Goal: Task Accomplishment & Management: Manage account settings

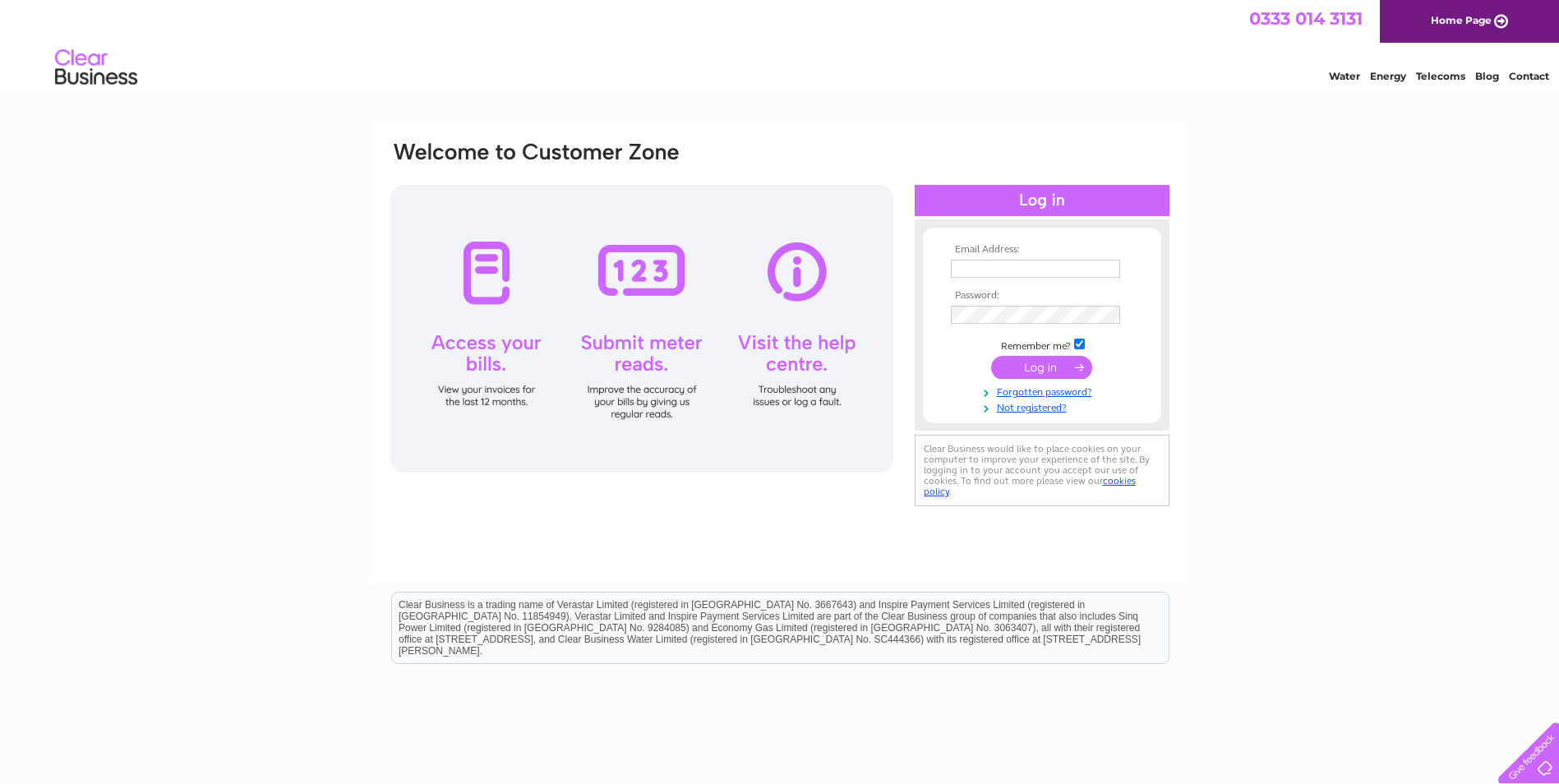
type input "accounts@sdslimited.co.uk"
click at [1023, 369] on input "submit" at bounding box center [1041, 367] width 101 height 23
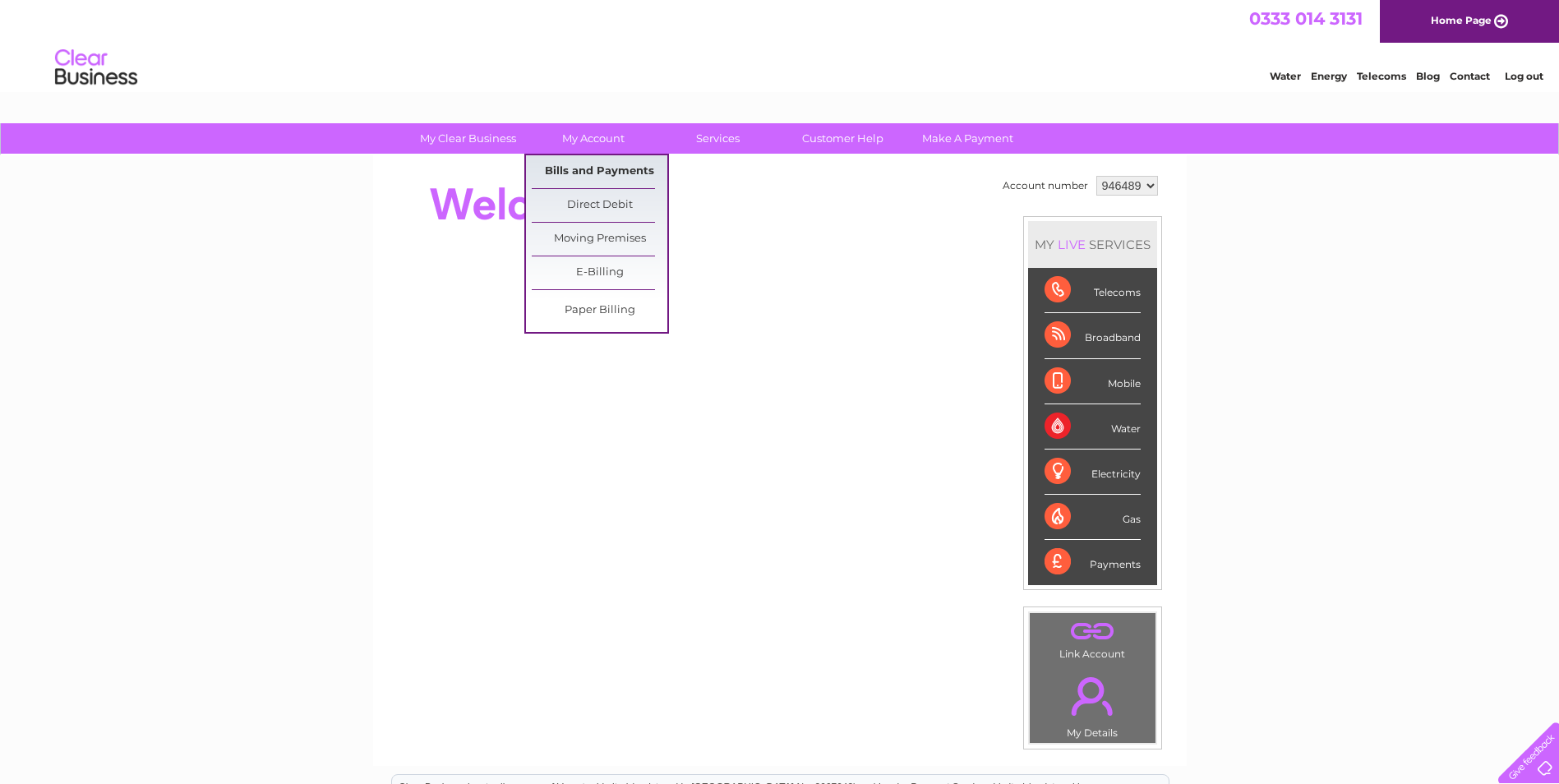
click at [597, 172] on link "Bills and Payments" at bounding box center [599, 171] width 135 height 33
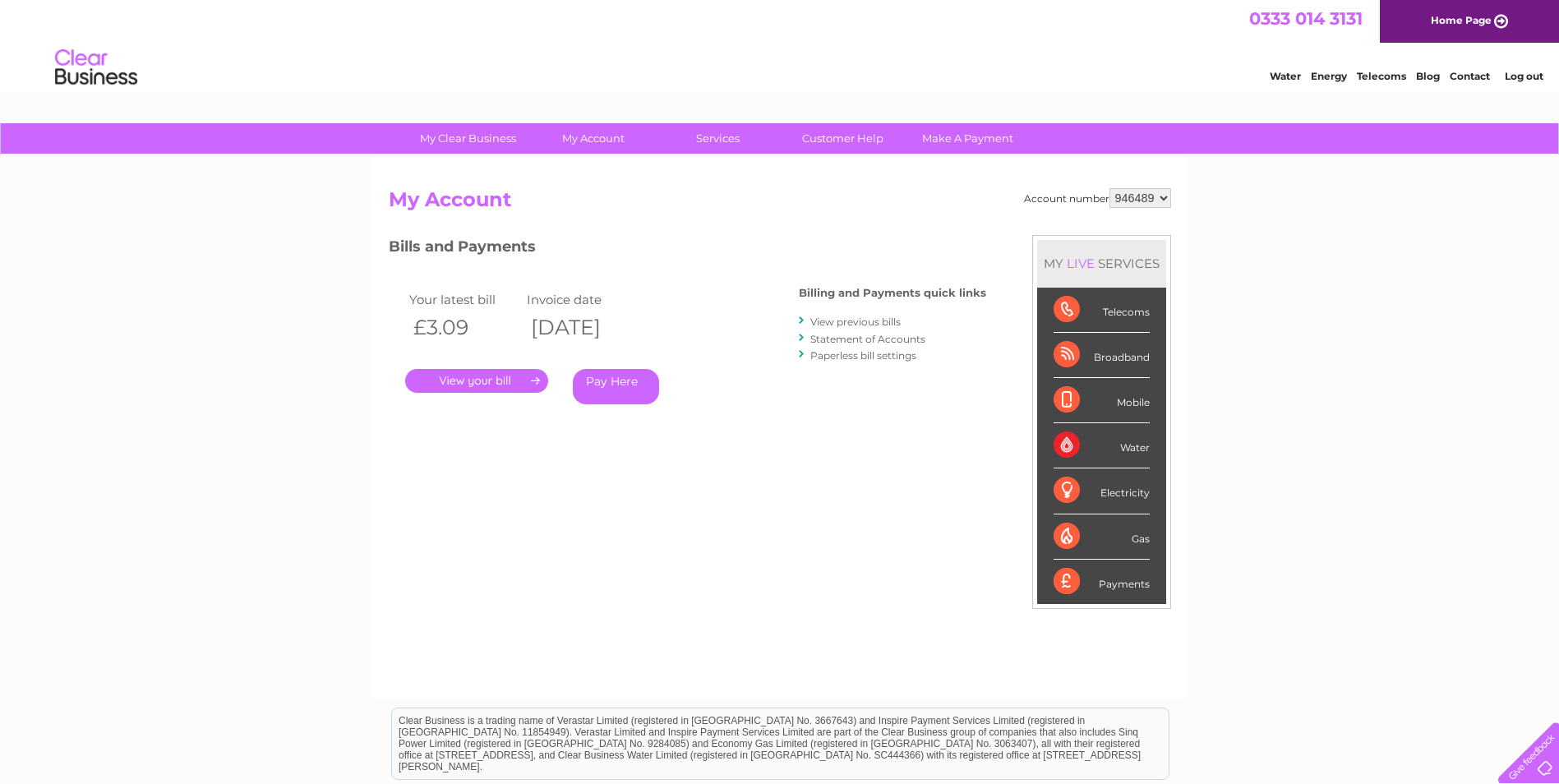
click at [475, 375] on link "." at bounding box center [477, 380] width 143 height 24
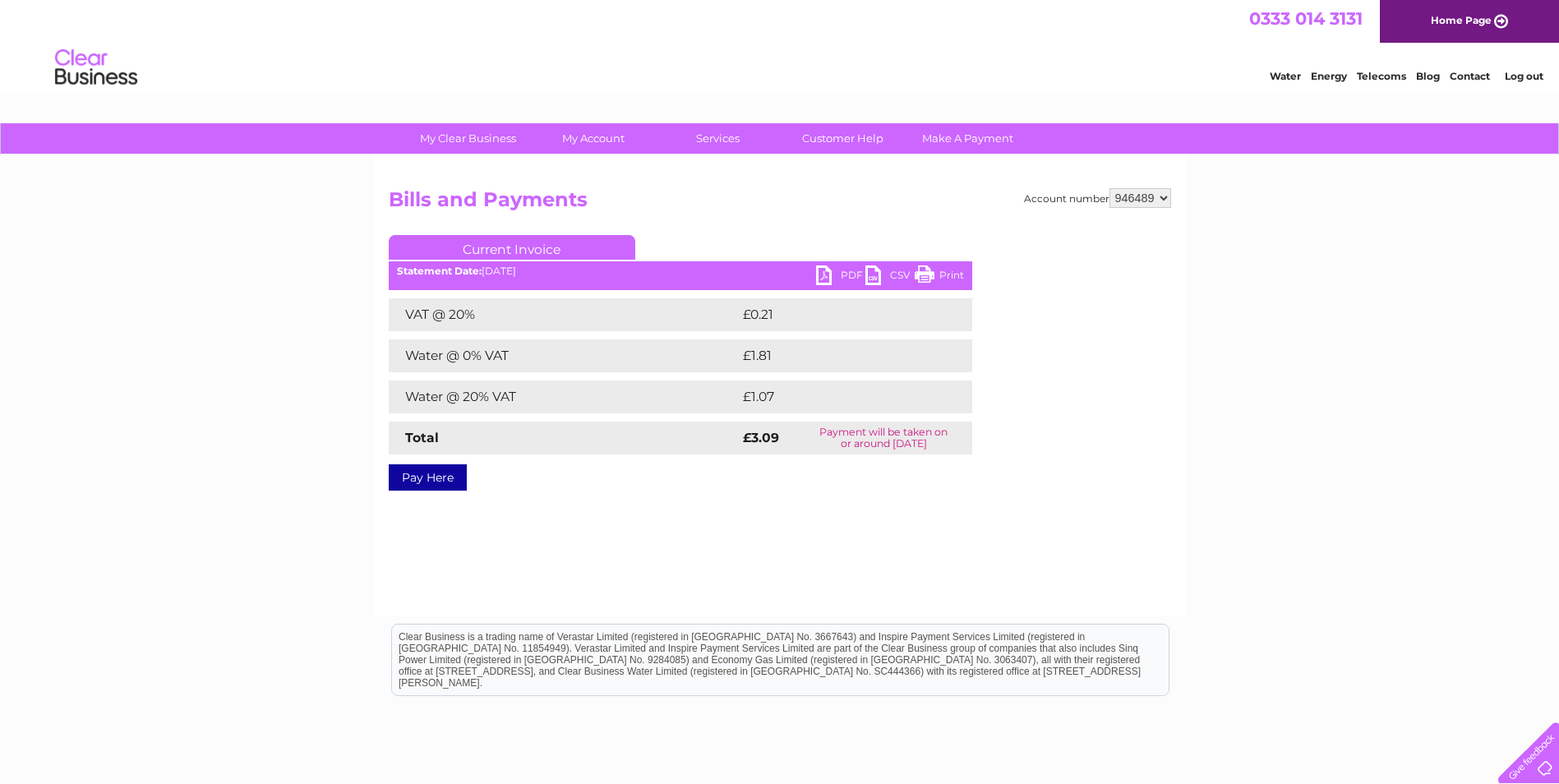
click at [837, 273] on link "PDF" at bounding box center [841, 277] width 50 height 24
